Goal: Transaction & Acquisition: Download file/media

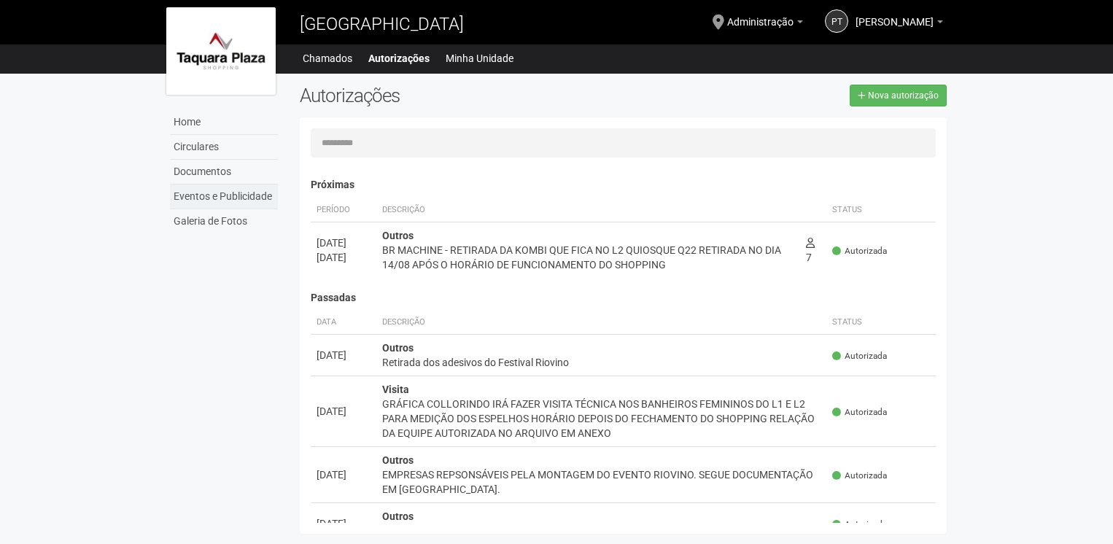
scroll to position [23, 0]
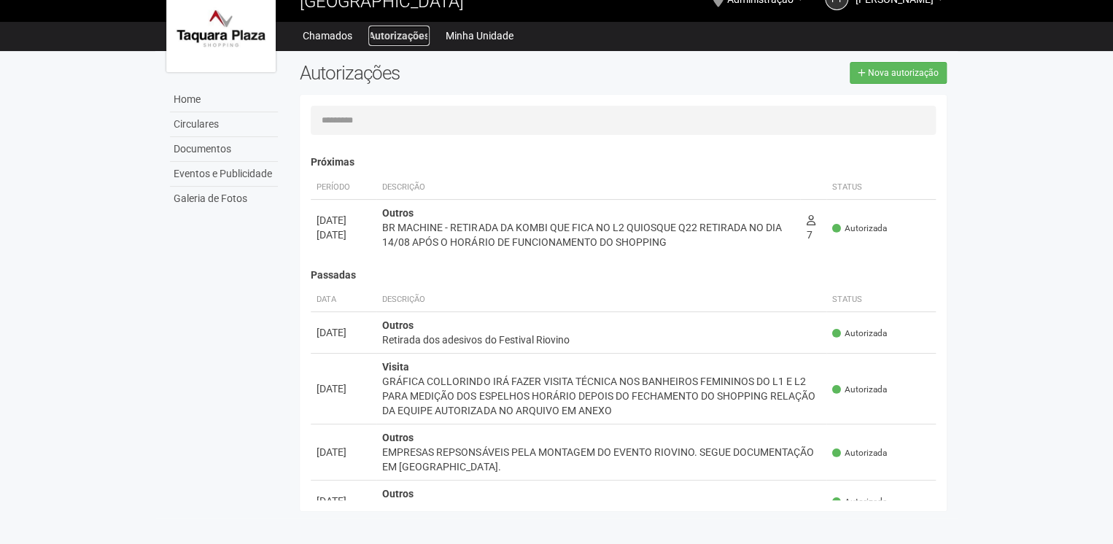
click at [391, 42] on link "Autorizações" at bounding box center [398, 36] width 61 height 20
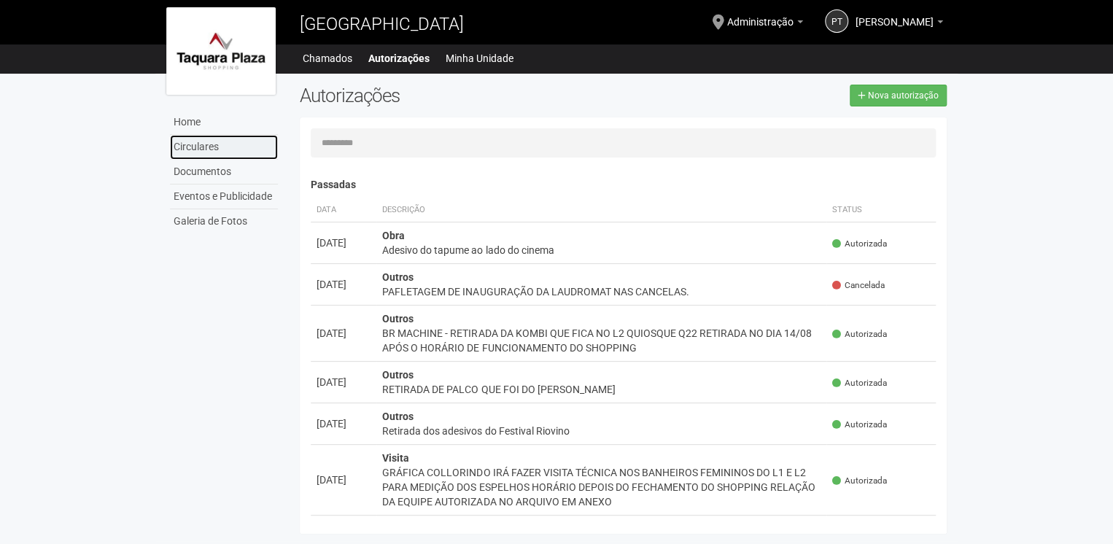
click at [177, 150] on link "Circulares" at bounding box center [224, 147] width 108 height 25
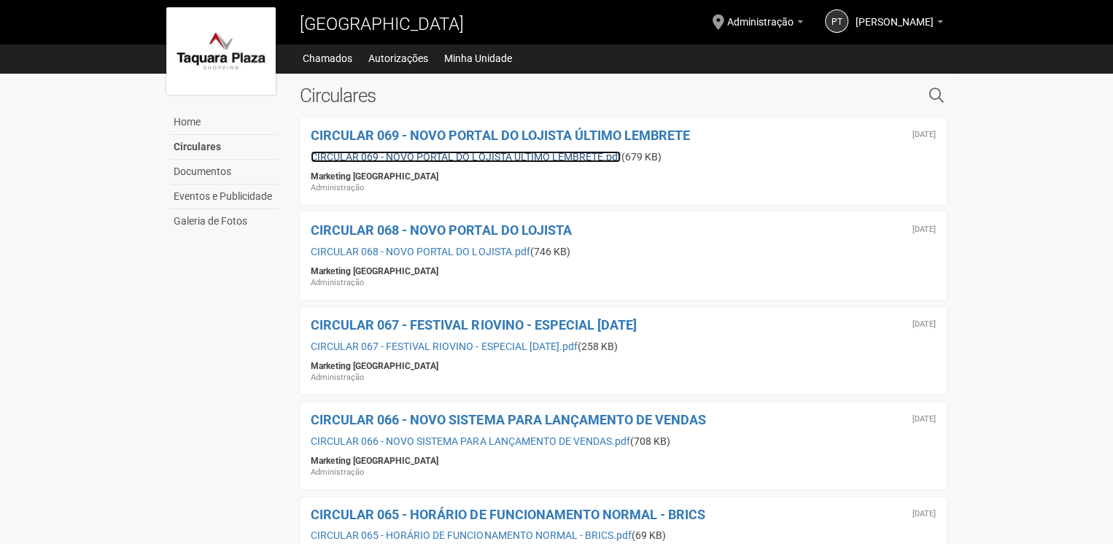
click at [421, 159] on link "CIRCULAR 069 - NOVO PORTAL DO LOJISTA ÚLTIMO LEMBRETE.pdf" at bounding box center [466, 157] width 310 height 12
click at [480, 152] on link "CIRCULAR 069 - NOVO PORTAL DO LOJISTA ÚLTIMO LEMBRETE.pdf" at bounding box center [466, 157] width 310 height 12
